Goal: Task Accomplishment & Management: Manage account settings

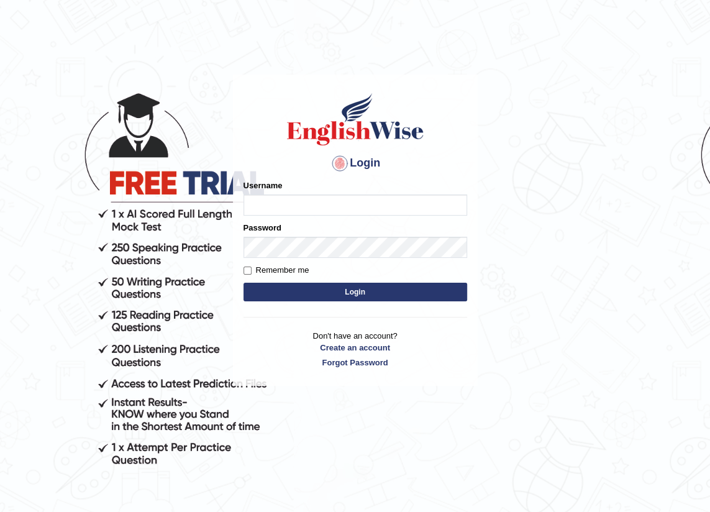
click at [290, 193] on div "Username" at bounding box center [356, 198] width 224 height 36
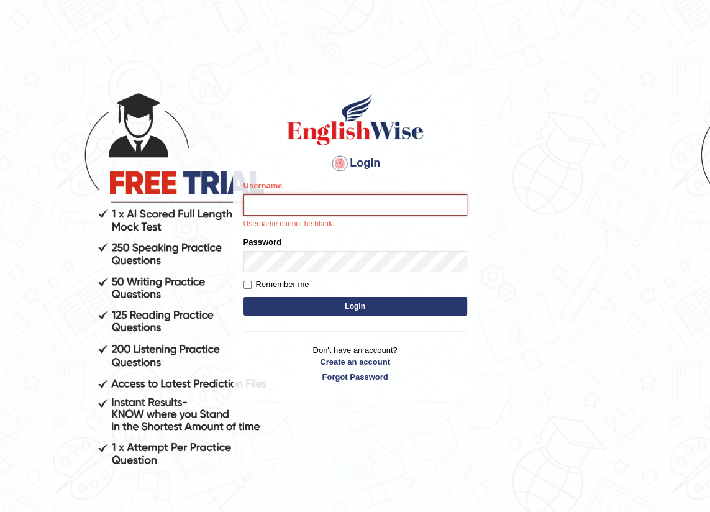
click at [279, 208] on input "Username" at bounding box center [356, 205] width 224 height 21
type input "GeeKaur"
click at [238, 260] on div "Login Please fix the following errors: Username GeeKaur Username cannot be blan…" at bounding box center [355, 237] width 245 height 325
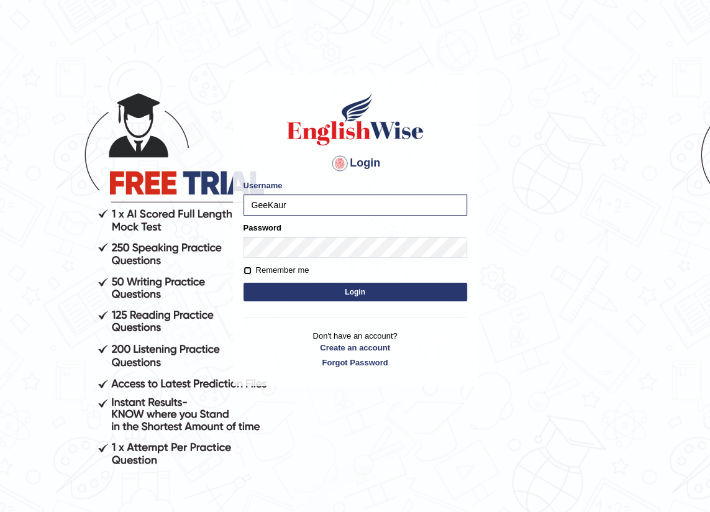
click at [246, 267] on input "Remember me" at bounding box center [248, 271] width 8 height 8
checkbox input "true"
click at [301, 298] on button "Login" at bounding box center [356, 292] width 224 height 19
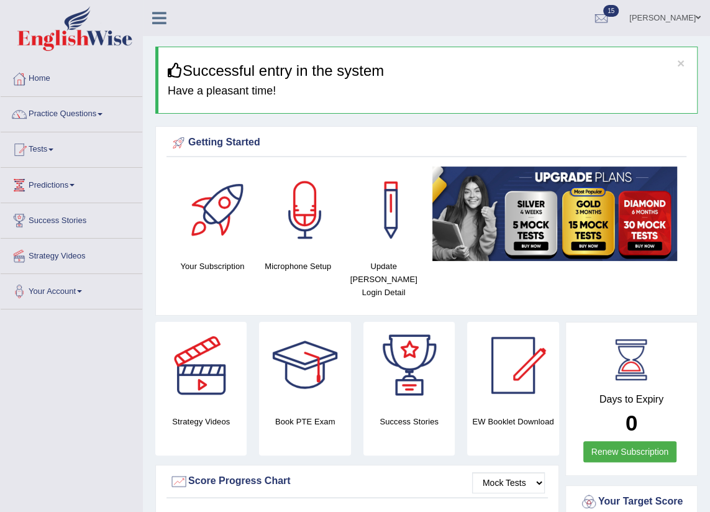
scroll to position [56, 0]
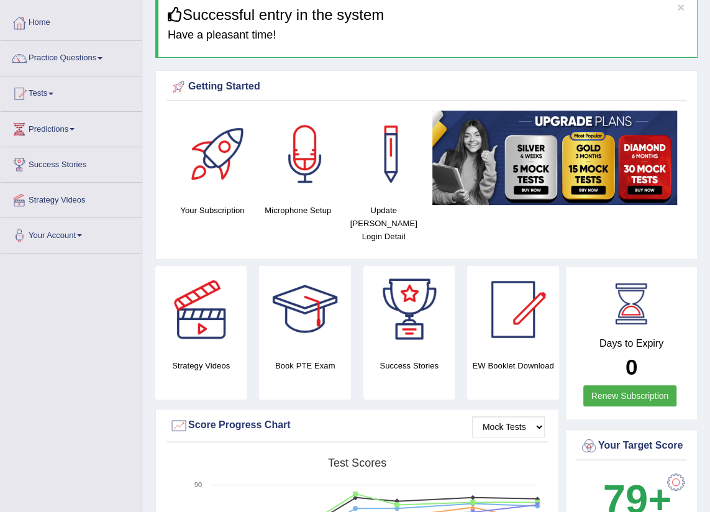
click at [223, 167] on div at bounding box center [219, 154] width 87 height 87
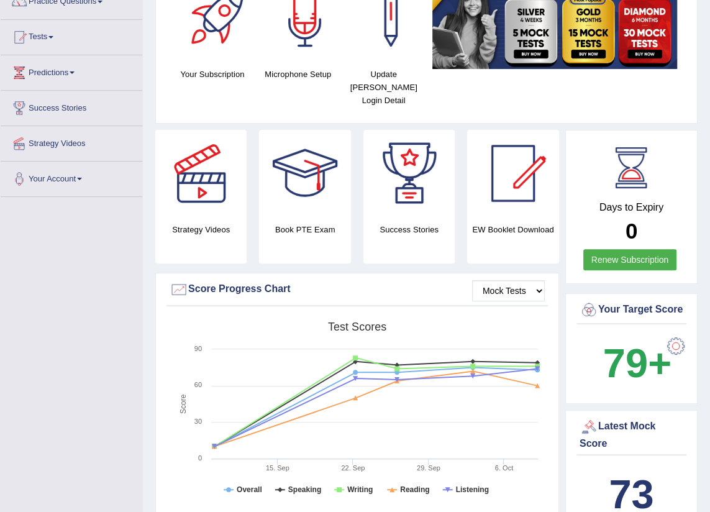
scroll to position [226, 0]
